Goal: Task Accomplishment & Management: Use online tool/utility

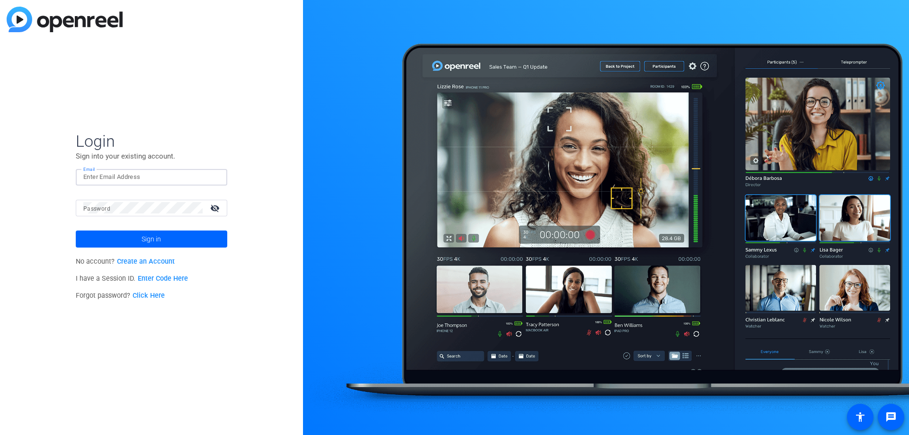
click at [215, 179] on input "Email" at bounding box center [151, 176] width 136 height 11
type input "[EMAIL_ADDRESS][PERSON_NAME][DOMAIN_NAME]"
click at [76, 231] on button "Sign in" at bounding box center [151, 239] width 151 height 17
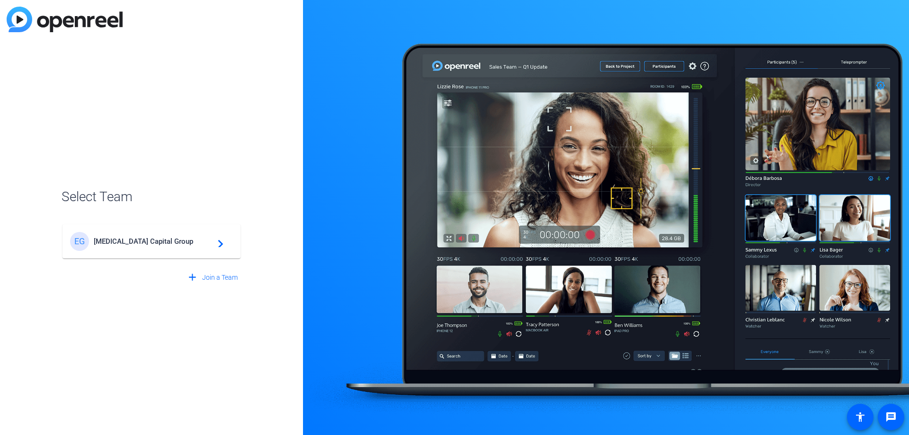
click at [168, 231] on mat-card-content "EG [MEDICAL_DATA] Capital Group navigate_next" at bounding box center [151, 241] width 178 height 34
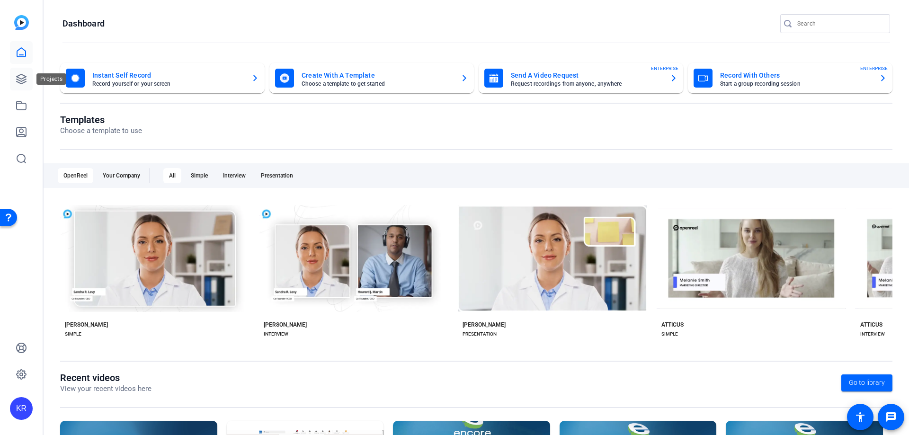
click at [19, 76] on icon at bounding box center [21, 78] width 11 height 11
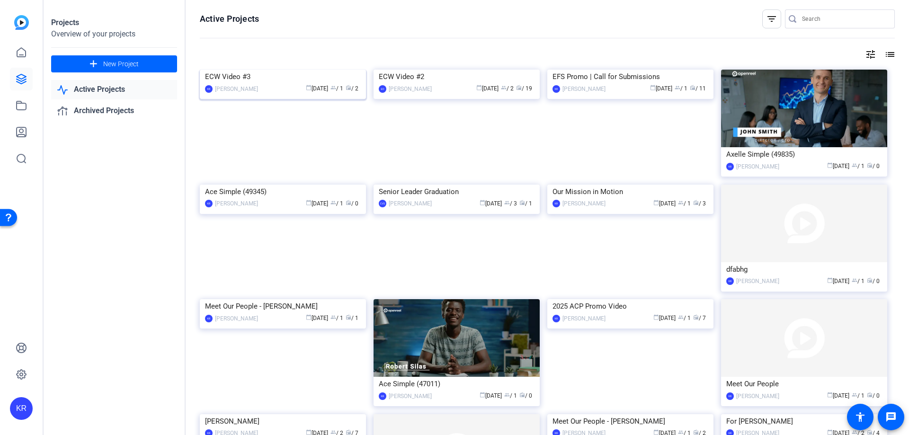
click at [291, 70] on img at bounding box center [283, 70] width 166 height 0
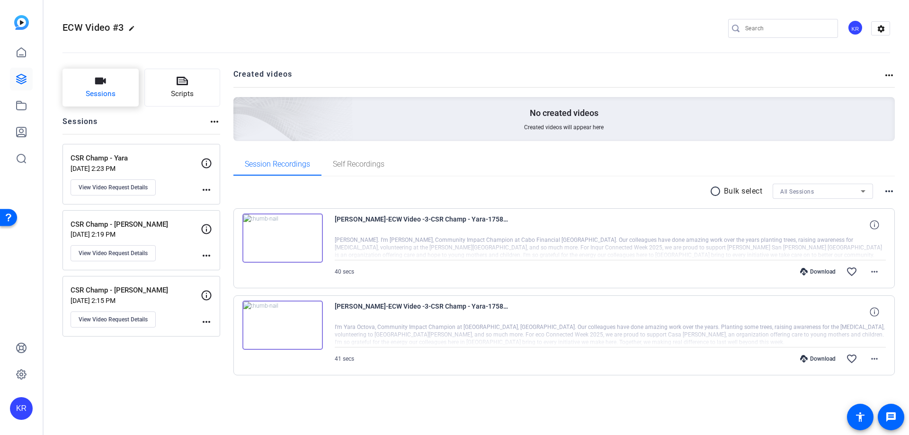
click at [125, 78] on button "Sessions" at bounding box center [100, 88] width 76 height 38
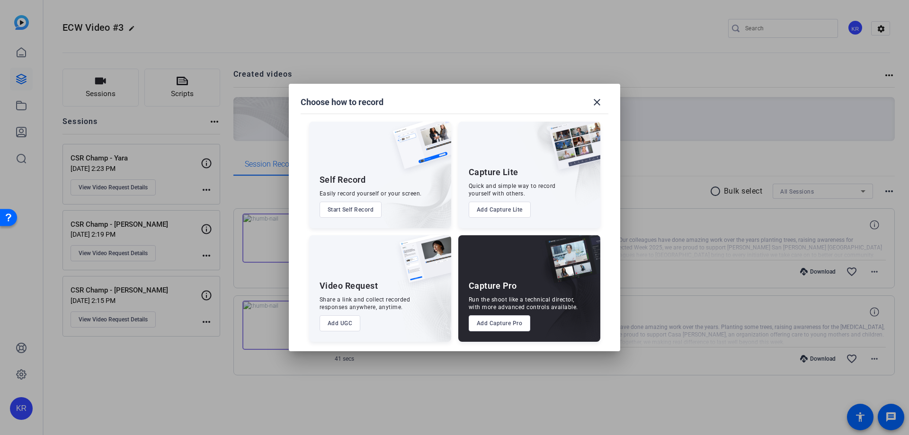
click at [340, 321] on button "Add UGC" at bounding box center [339, 323] width 41 height 16
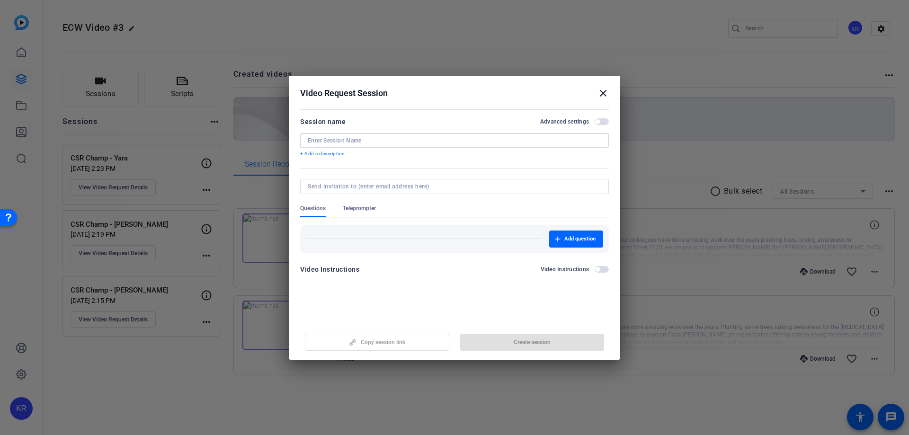
click at [328, 139] on input at bounding box center [454, 141] width 293 height 8
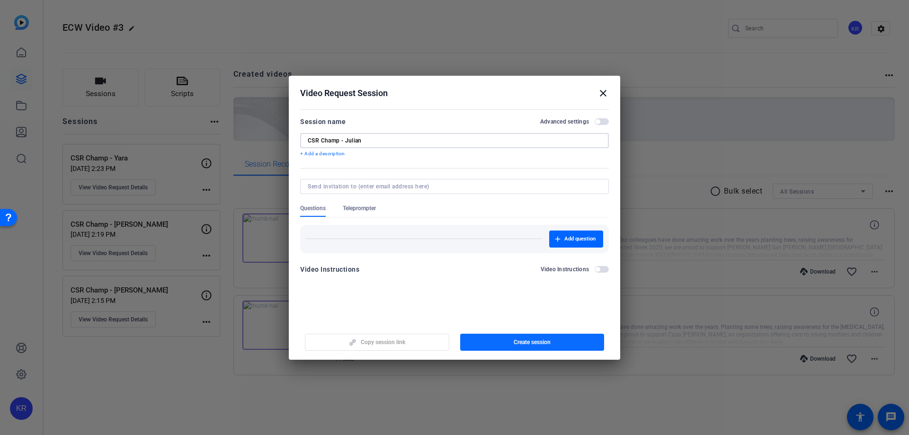
type input "CSR Champ - Julian"
click at [528, 345] on span "Create session" at bounding box center [532, 342] width 37 height 8
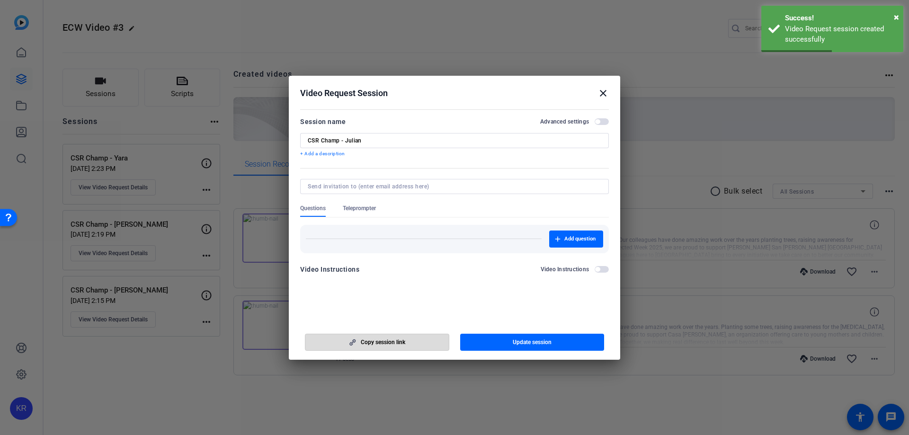
click at [434, 337] on span "button" at bounding box center [376, 342] width 143 height 23
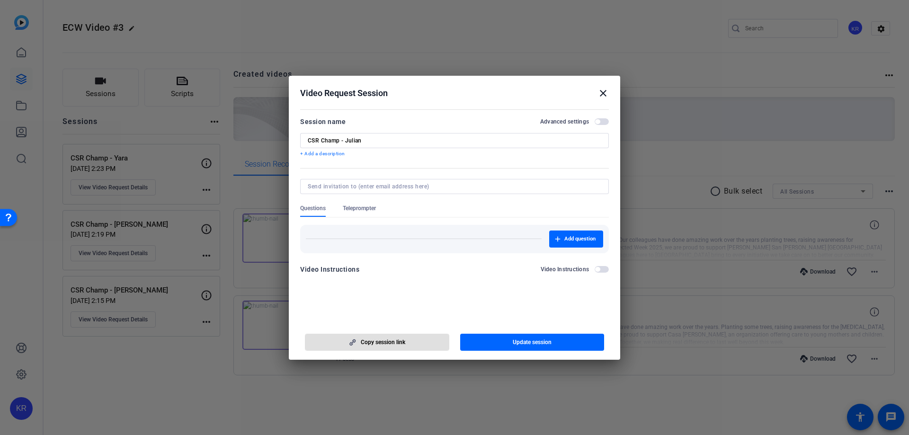
click at [355, 339] on icon "button" at bounding box center [352, 342] width 12 height 7
click at [700, 197] on div at bounding box center [454, 217] width 909 height 435
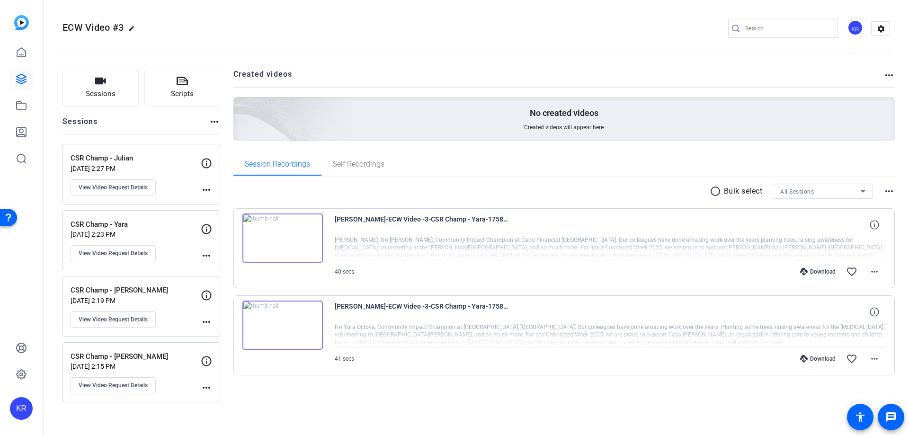
click at [165, 288] on p "CSR Champ - [PERSON_NAME]" at bounding box center [136, 290] width 130 height 11
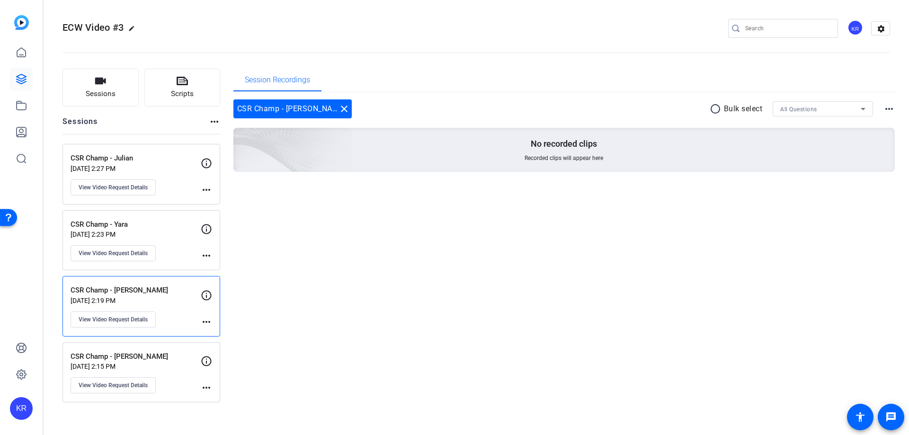
click at [160, 347] on div "CSR Champ - [PERSON_NAME] [DATE] 2:15 PM View Video Request Details more_horiz" at bounding box center [141, 372] width 158 height 61
click at [169, 297] on p "[DATE] 2:19 PM" at bounding box center [136, 301] width 130 height 8
click at [170, 349] on div "CSR Champ - [PERSON_NAME] [DATE] 2:15 PM View Video Request Details more_horiz" at bounding box center [141, 372] width 158 height 61
click at [173, 310] on div "CSR Champ - [PERSON_NAME] [DATE] 2:19 PM View Video Request Details" at bounding box center [136, 306] width 130 height 43
click at [179, 239] on div "CSR Champ - Yara [DATE] 2:23 PM View Video Request Details" at bounding box center [136, 240] width 130 height 43
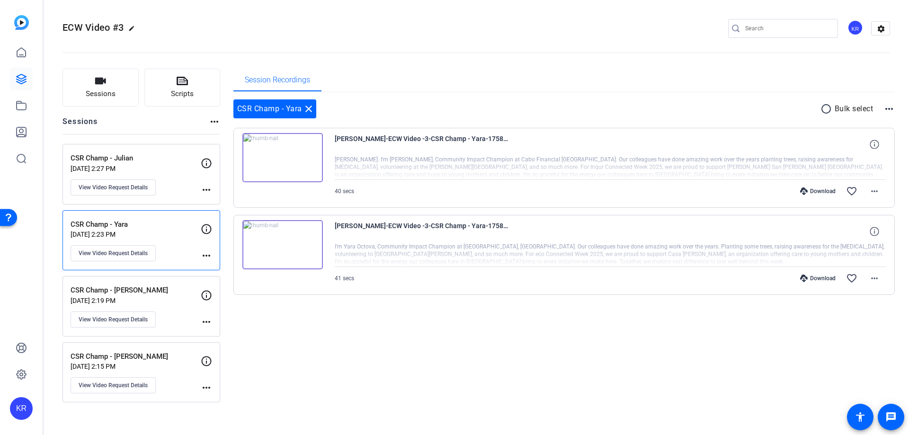
click at [178, 173] on div "CSR Champ - [PERSON_NAME] [DATE] 2:27 PM View Video Request Details" at bounding box center [136, 174] width 130 height 43
